Goal: Navigation & Orientation: Find specific page/section

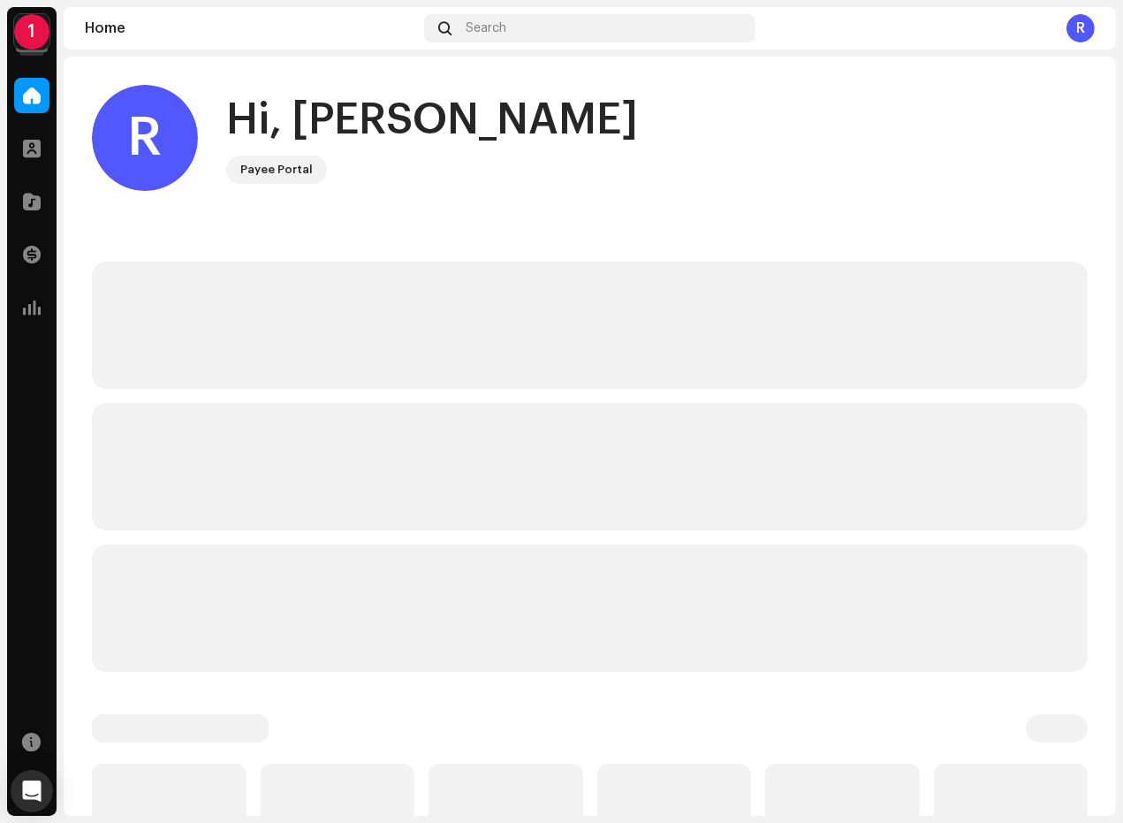
click at [48, 39] on re-a-cover "1" at bounding box center [31, 31] width 35 height 35
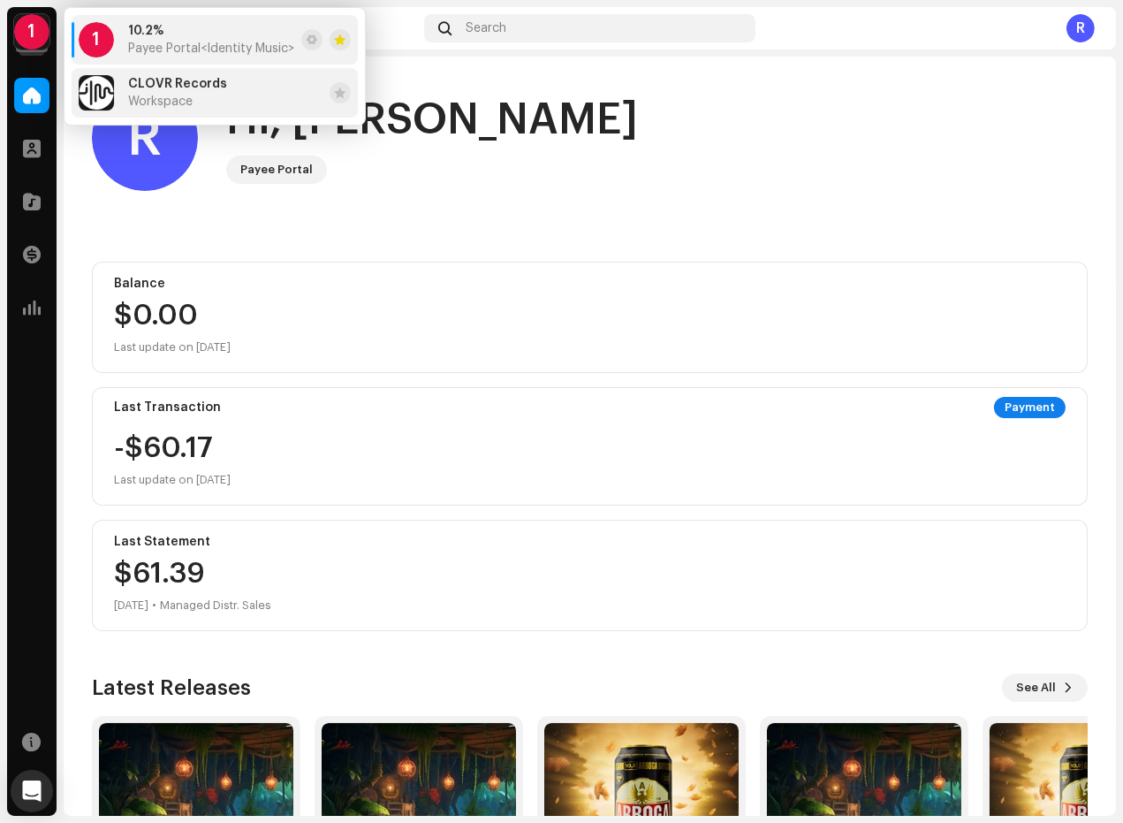
click at [169, 106] on span "Workspace" at bounding box center [160, 102] width 65 height 14
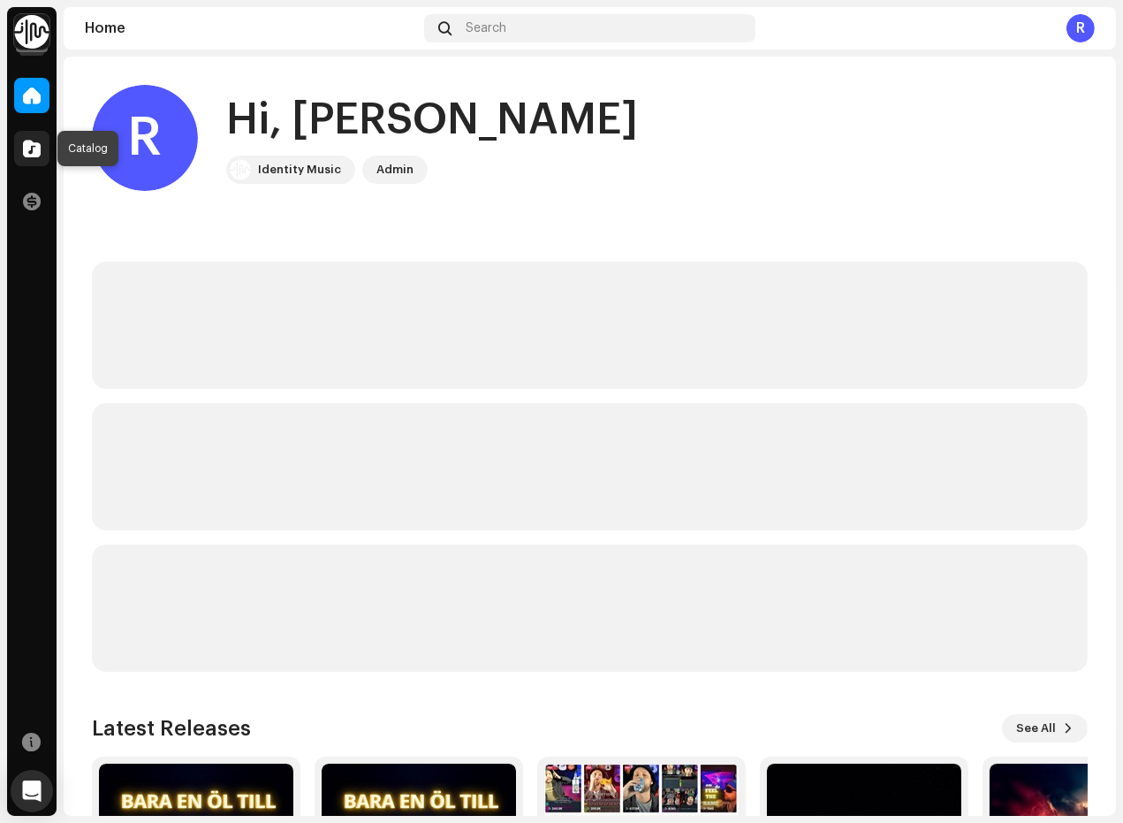
click at [34, 152] on span at bounding box center [32, 148] width 18 height 14
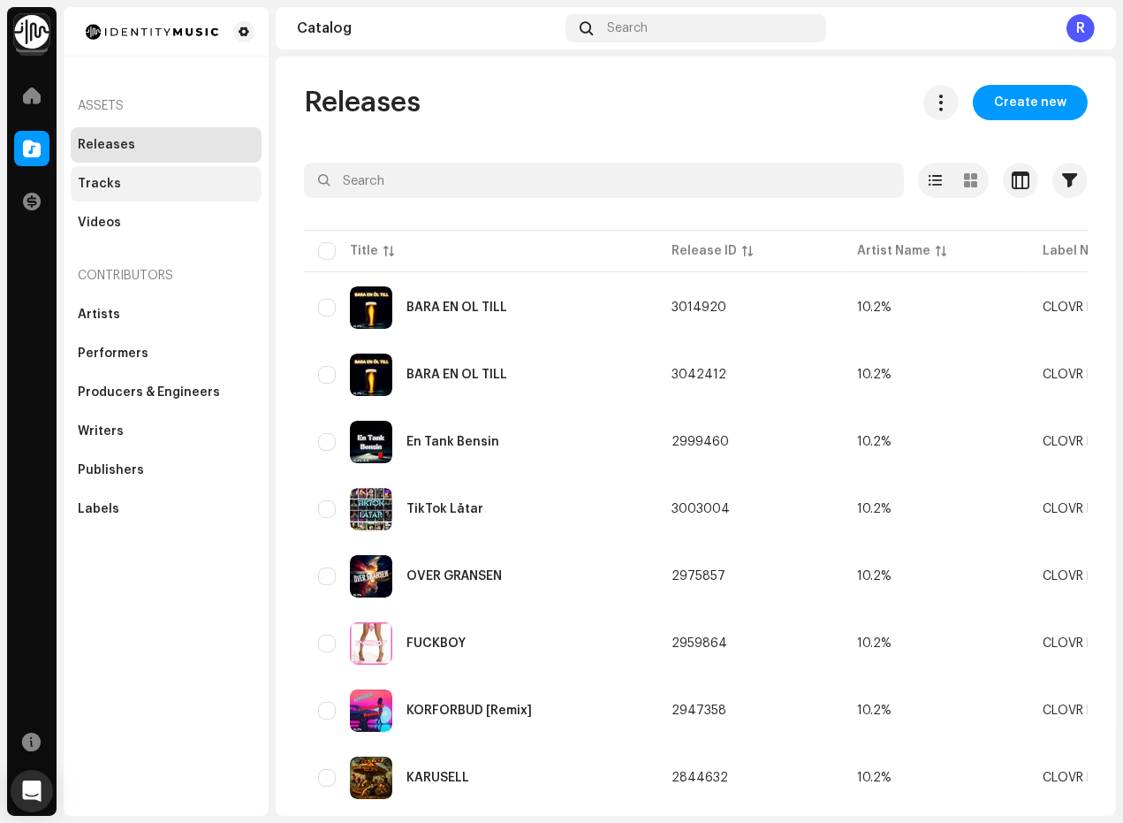
click at [141, 186] on div "Tracks" at bounding box center [166, 184] width 177 height 14
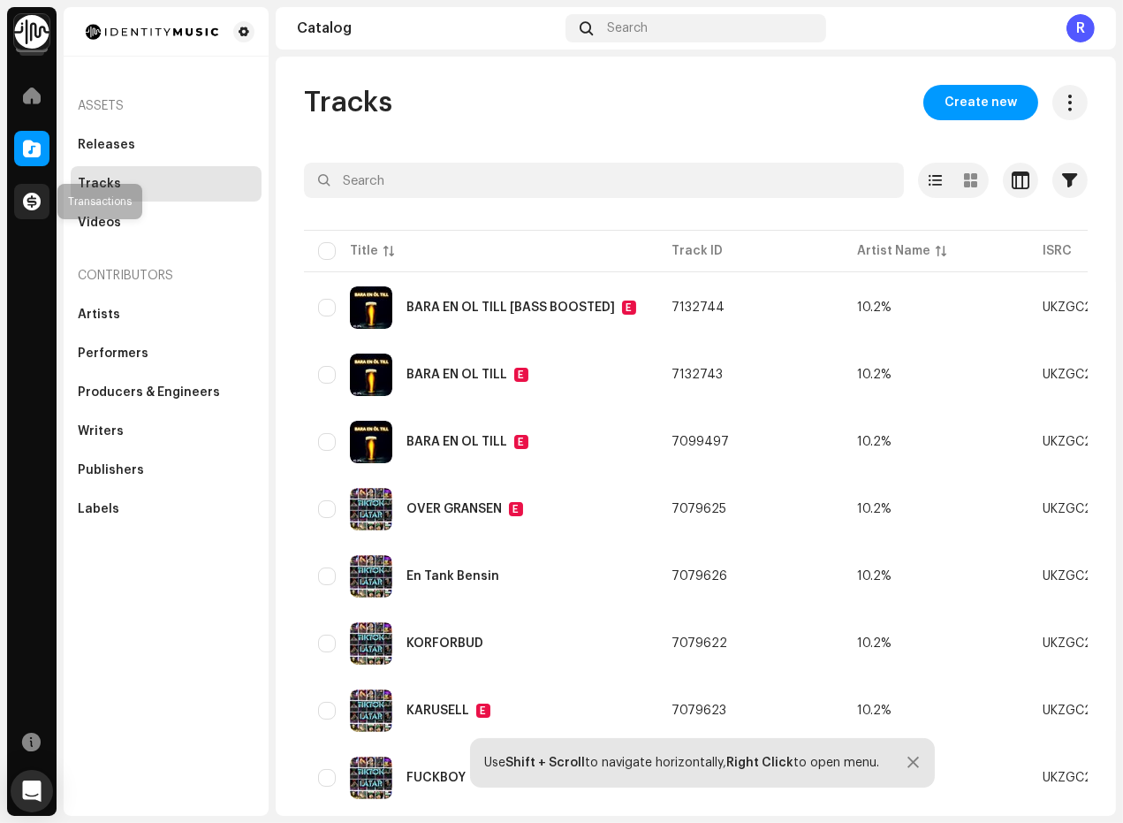
click at [37, 184] on div at bounding box center [31, 201] width 35 height 35
